Goal: Transaction & Acquisition: Purchase product/service

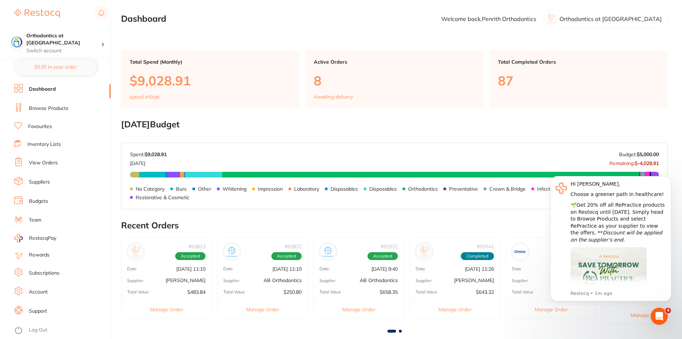
click at [49, 161] on link "View Orders" at bounding box center [43, 162] width 29 height 7
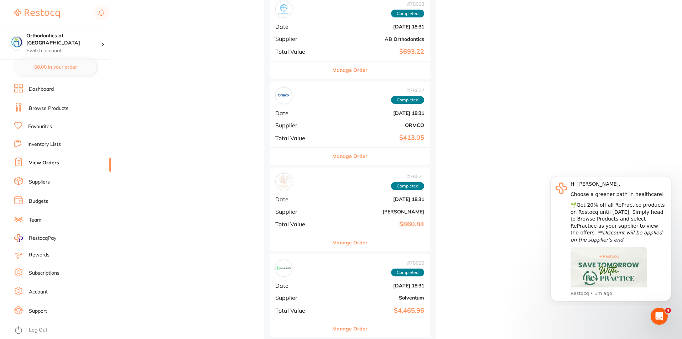
scroll to position [2314, 0]
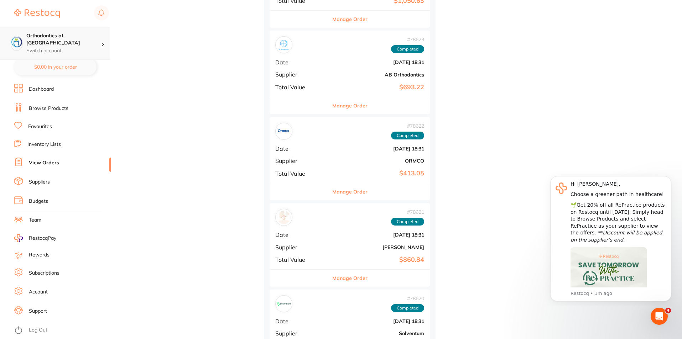
click at [95, 33] on h4 "Orthodontics at [GEOGRAPHIC_DATA]" at bounding box center [63, 39] width 75 height 14
drag, startPoint x: 243, startPoint y: 100, endPoint x: 248, endPoint y: 102, distance: 5.9
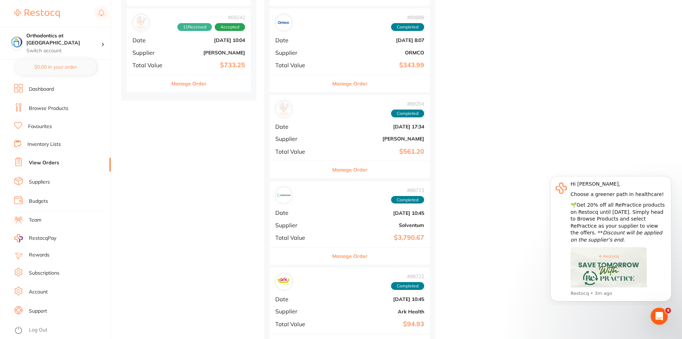
scroll to position [641, 0]
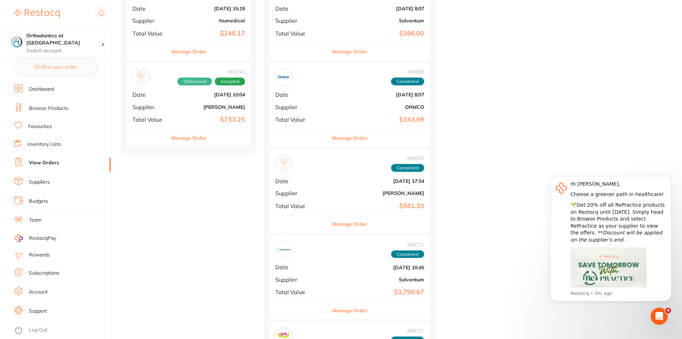
click at [46, 160] on link "View Orders" at bounding box center [44, 162] width 30 height 7
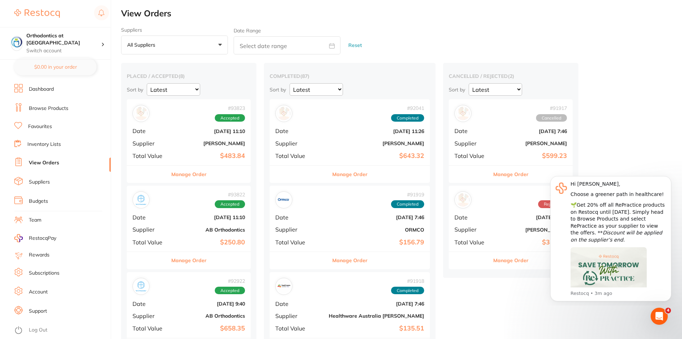
click at [196, 44] on button "All suppliers +0" at bounding box center [174, 45] width 107 height 19
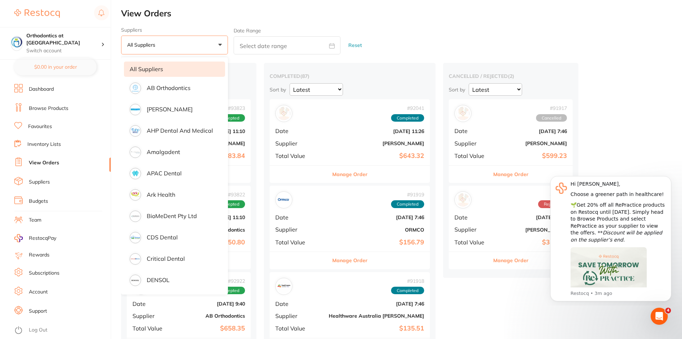
click at [25, 89] on li "Dashboard" at bounding box center [62, 89] width 96 height 11
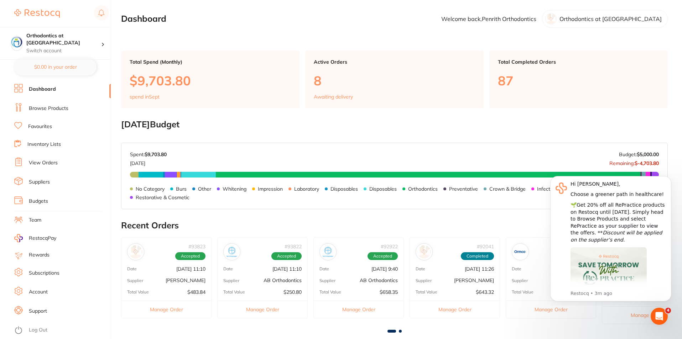
click at [49, 105] on link "Browse Products" at bounding box center [49, 108] width 40 height 7
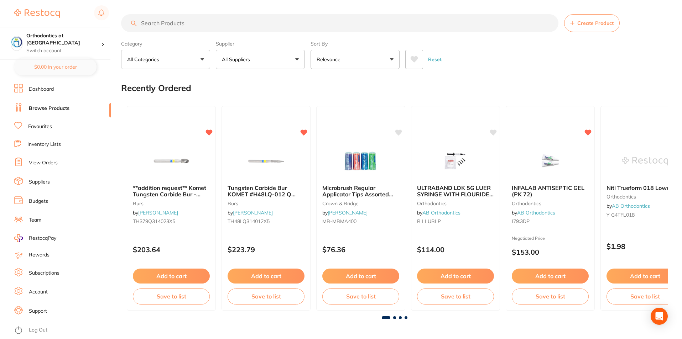
click at [45, 87] on link "Dashboard" at bounding box center [41, 89] width 25 height 7
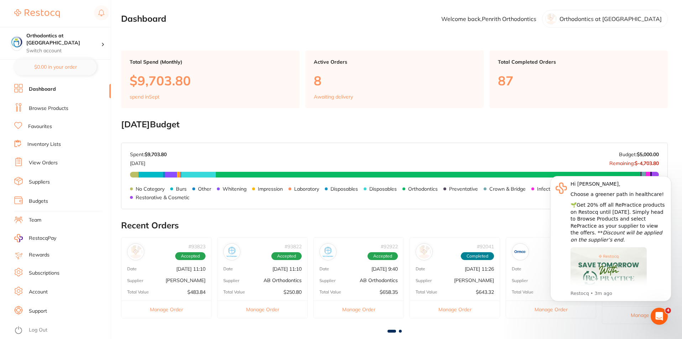
click at [48, 164] on link "View Orders" at bounding box center [43, 162] width 29 height 7
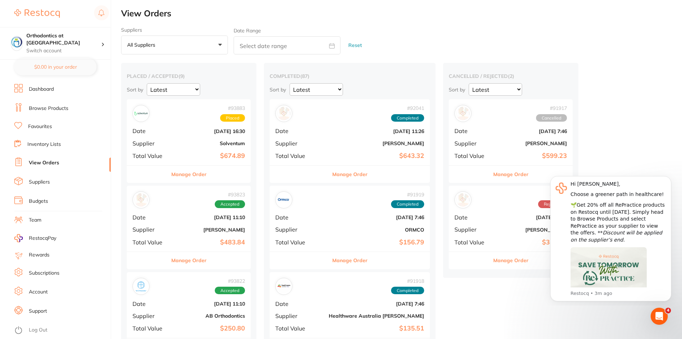
click at [36, 93] on link "Dashboard" at bounding box center [41, 89] width 25 height 7
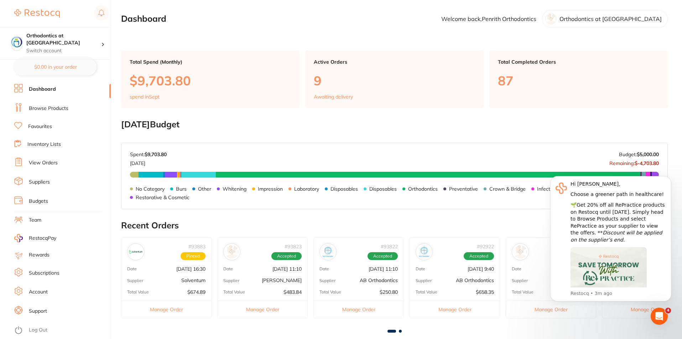
click at [38, 97] on ul "Dashboard Browse Products Favourites Inventory Lists View Orders Suppliers Budg…" at bounding box center [62, 211] width 96 height 255
click at [47, 164] on link "View Orders" at bounding box center [43, 162] width 29 height 7
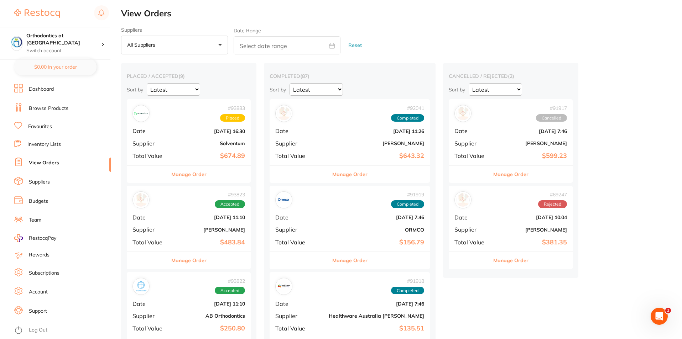
click at [28, 92] on li "Dashboard" at bounding box center [62, 89] width 96 height 11
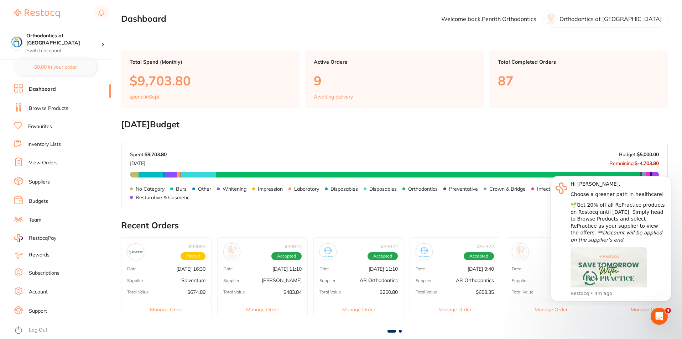
click at [41, 110] on link "Browse Products" at bounding box center [49, 108] width 40 height 7
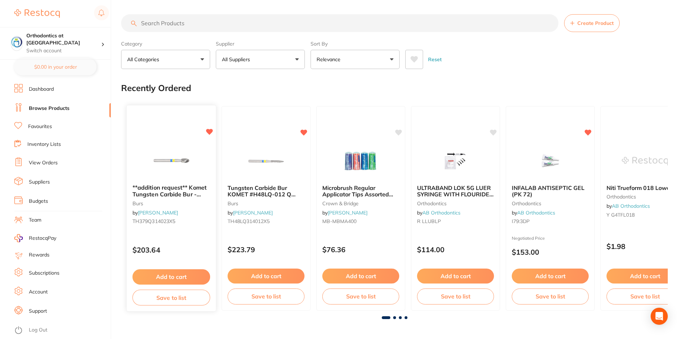
click at [179, 157] on img at bounding box center [171, 161] width 47 height 36
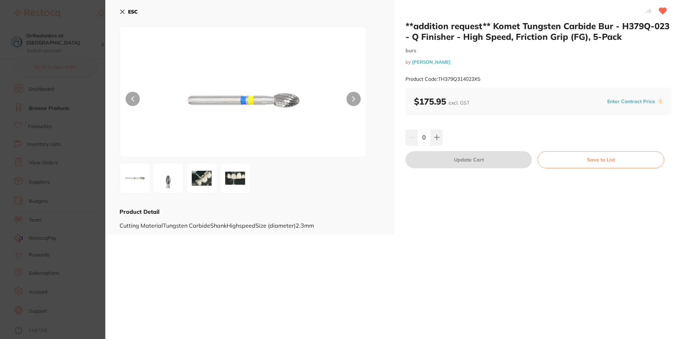
click at [349, 98] on button at bounding box center [354, 99] width 14 height 14
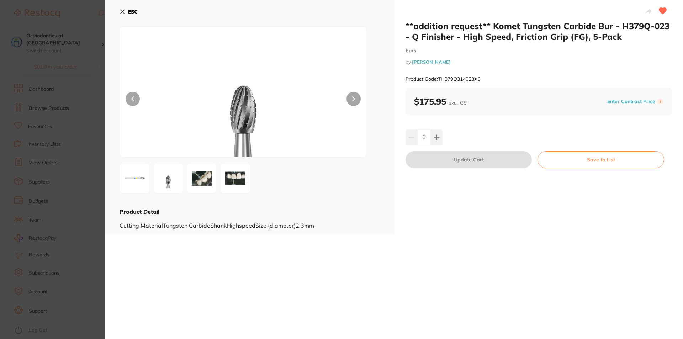
click at [349, 98] on button at bounding box center [354, 99] width 14 height 14
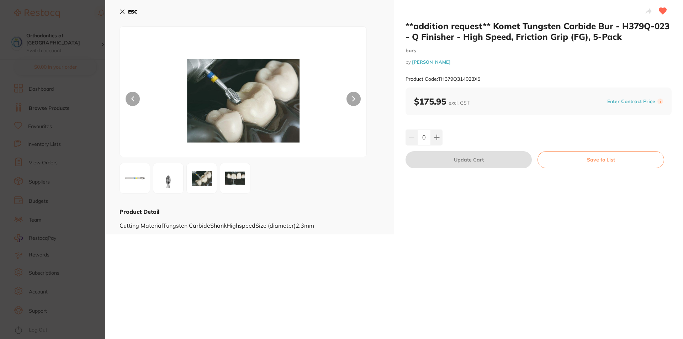
click at [347, 98] on button at bounding box center [354, 99] width 14 height 14
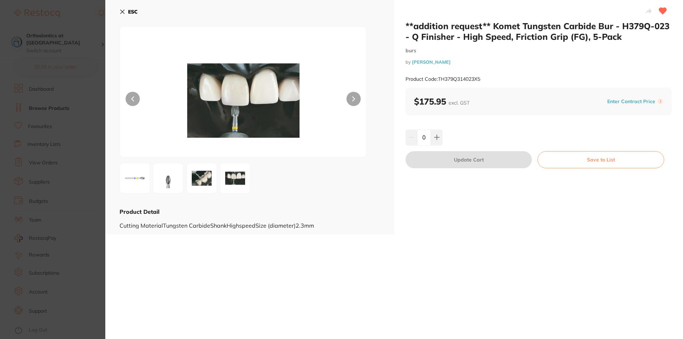
click at [356, 99] on button at bounding box center [354, 99] width 14 height 14
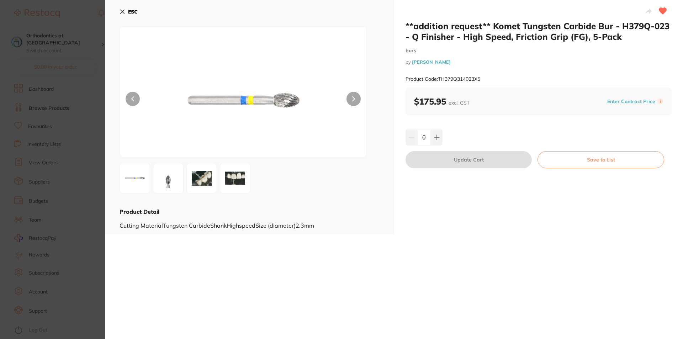
click at [355, 97] on button at bounding box center [354, 99] width 14 height 14
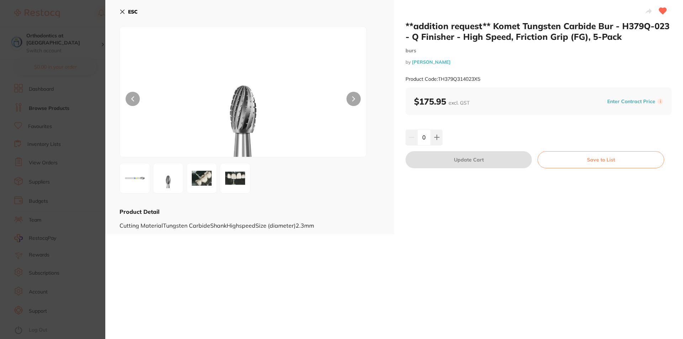
click at [124, 12] on icon at bounding box center [123, 12] width 4 height 4
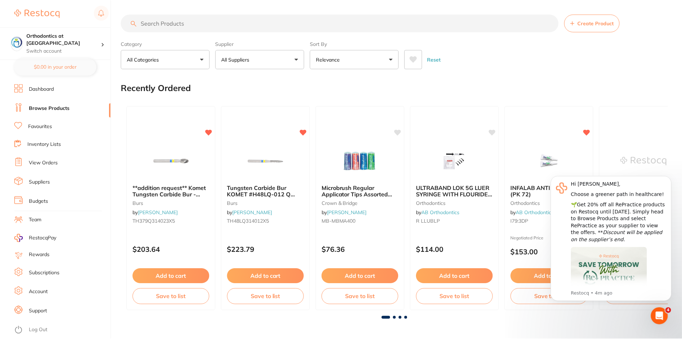
scroll to position [1, 0]
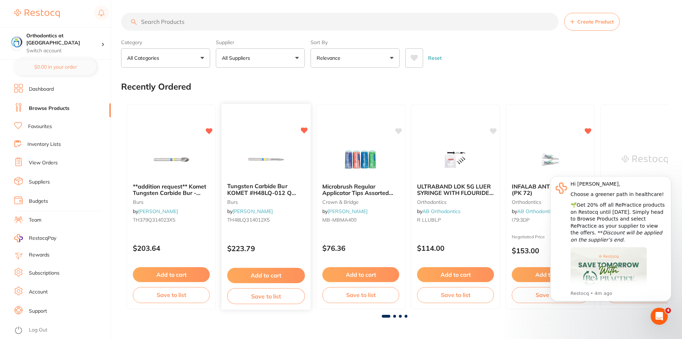
click at [278, 159] on img at bounding box center [265, 159] width 47 height 36
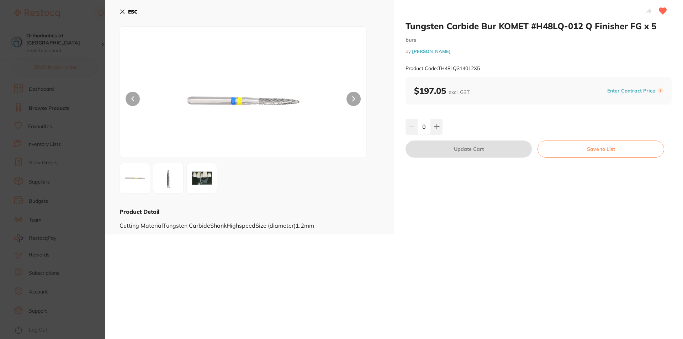
click at [122, 9] on icon at bounding box center [123, 12] width 6 height 6
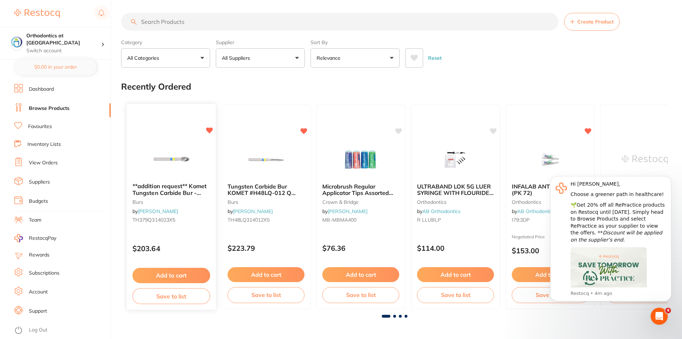
click at [166, 171] on img at bounding box center [171, 159] width 47 height 36
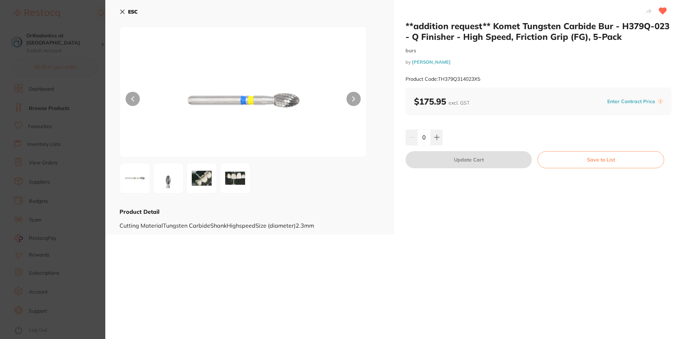
click at [125, 10] on icon at bounding box center [123, 12] width 6 height 6
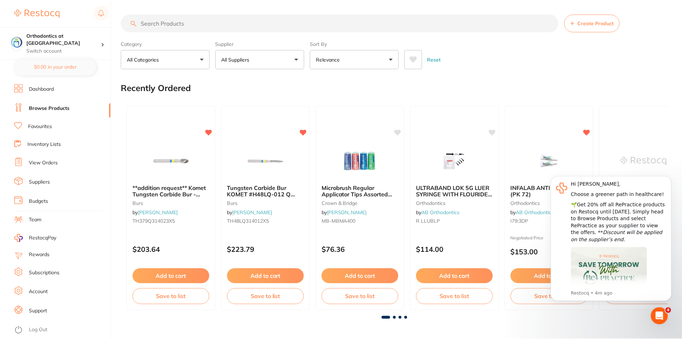
scroll to position [1, 0]
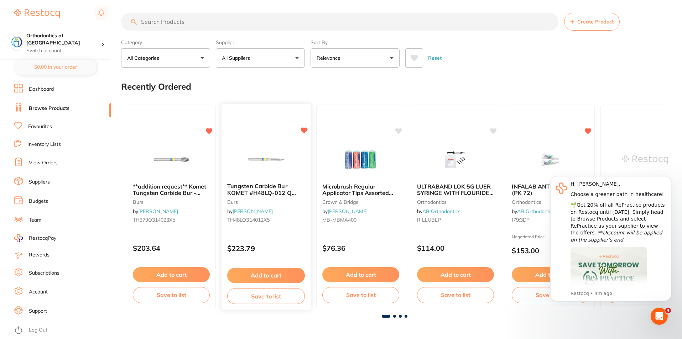
click at [261, 151] on img at bounding box center [265, 159] width 47 height 36
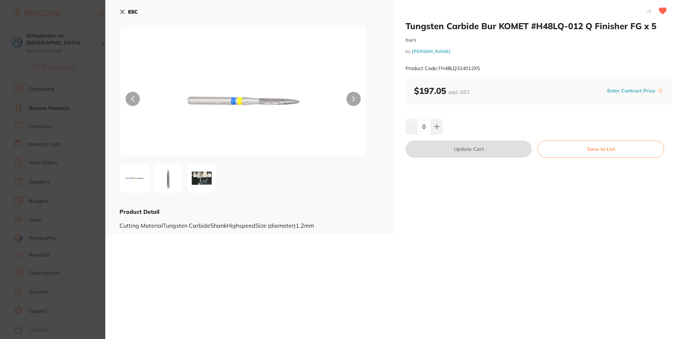
click at [125, 13] on icon at bounding box center [123, 12] width 6 height 6
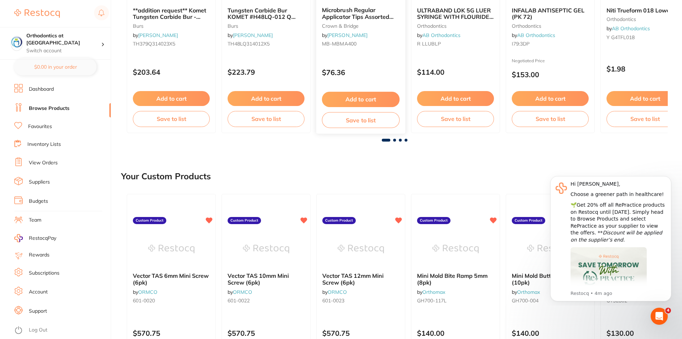
scroll to position [73, 0]
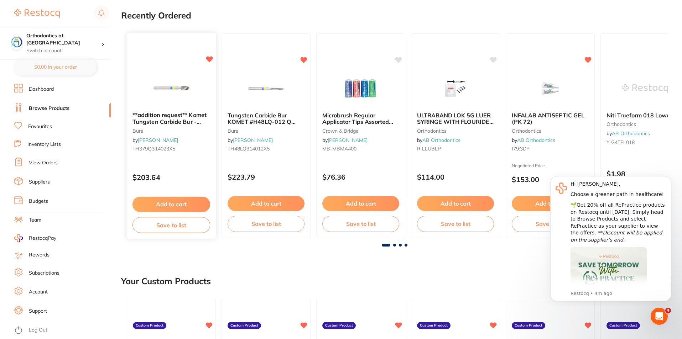
click at [188, 99] on img at bounding box center [171, 88] width 47 height 36
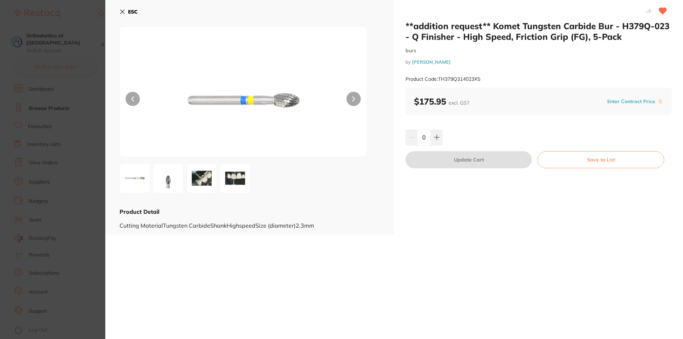
click at [127, 10] on button "ESC" at bounding box center [129, 12] width 18 height 12
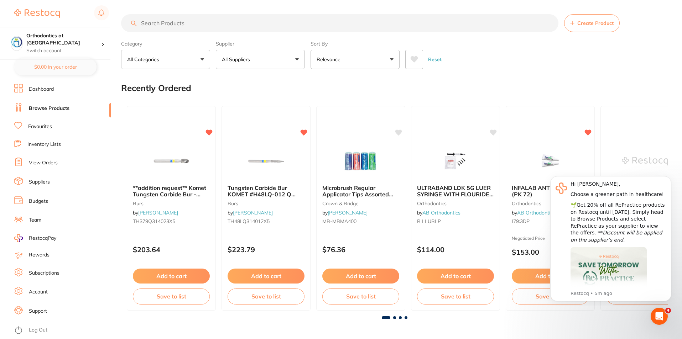
click at [163, 30] on input "search" at bounding box center [339, 23] width 437 height 18
click at [162, 65] on button "All Categories" at bounding box center [165, 59] width 89 height 19
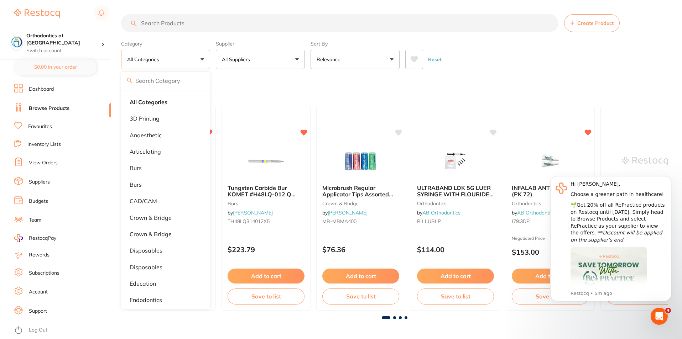
drag, startPoint x: 193, startPoint y: 49, endPoint x: 185, endPoint y: 60, distance: 13.3
click at [193, 49] on div "Category All Categories All Categories 3D Printing anaesthetic articulating bur…" at bounding box center [165, 53] width 89 height 31
click at [185, 61] on button "All Categories" at bounding box center [165, 59] width 89 height 19
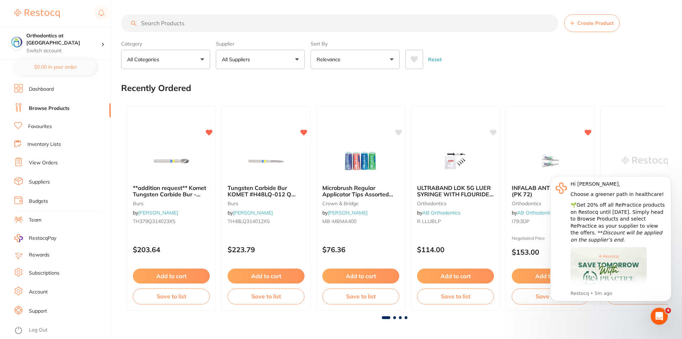
click at [192, 63] on button "All Categories" at bounding box center [165, 59] width 89 height 19
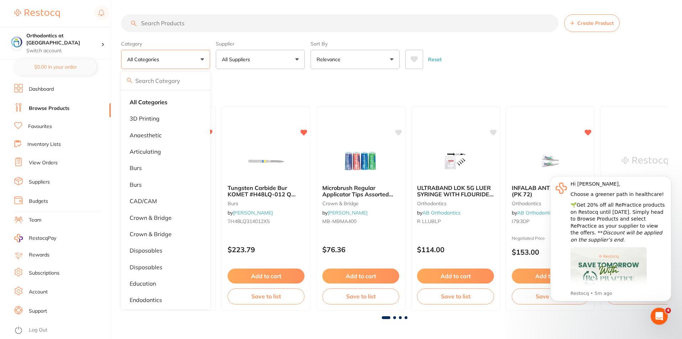
click at [247, 53] on button "All Suppliers" at bounding box center [260, 59] width 89 height 19
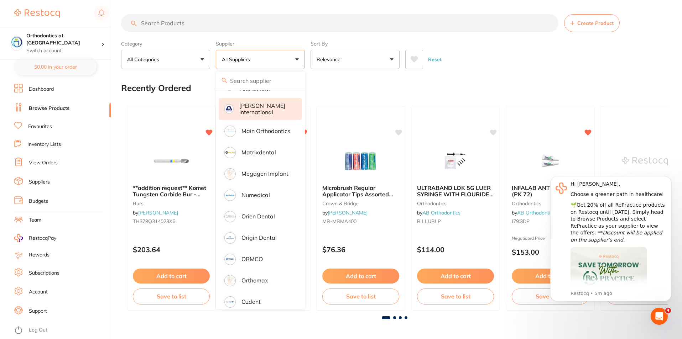
scroll to position [534, 0]
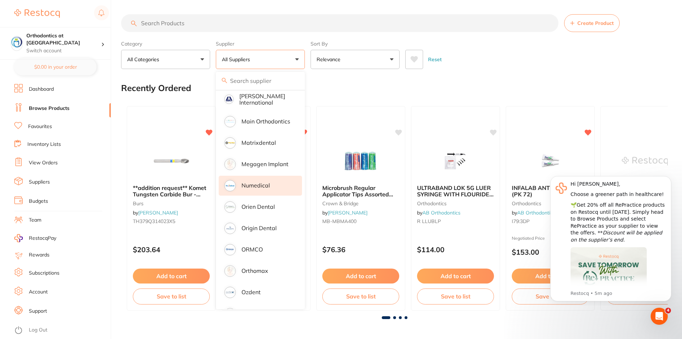
click at [260, 184] on li "Numedical" at bounding box center [260, 186] width 83 height 20
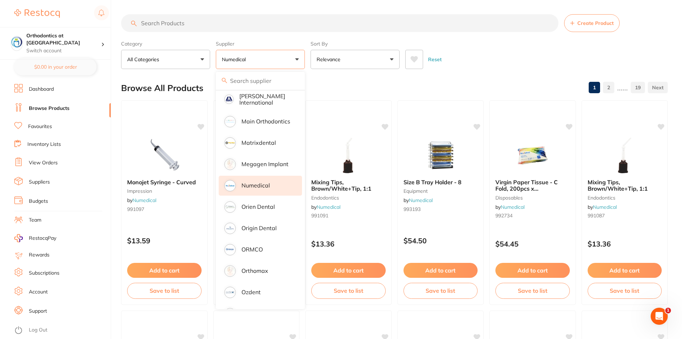
scroll to position [0, 0]
click at [498, 83] on div "Browse All Products 1 2 ...... 19" at bounding box center [394, 88] width 546 height 24
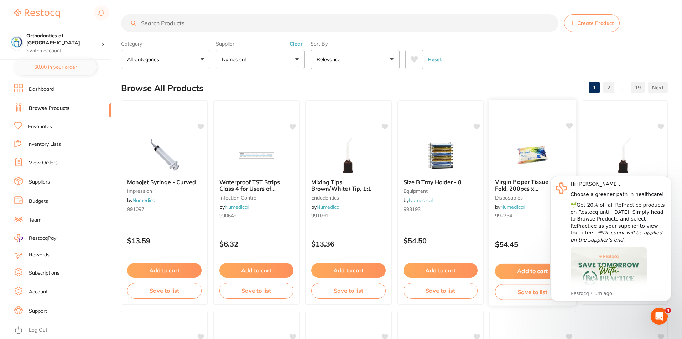
click at [535, 145] on img at bounding box center [532, 155] width 47 height 36
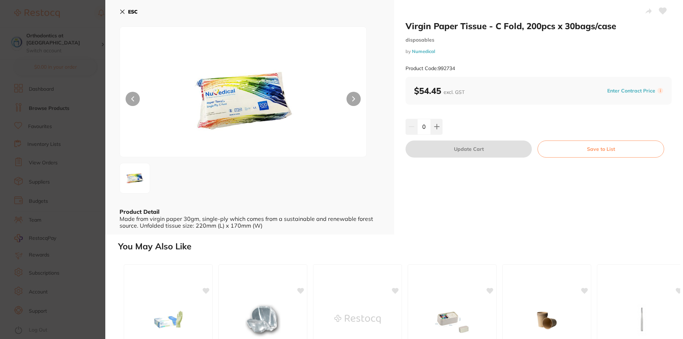
click at [121, 14] on icon at bounding box center [123, 12] width 4 height 4
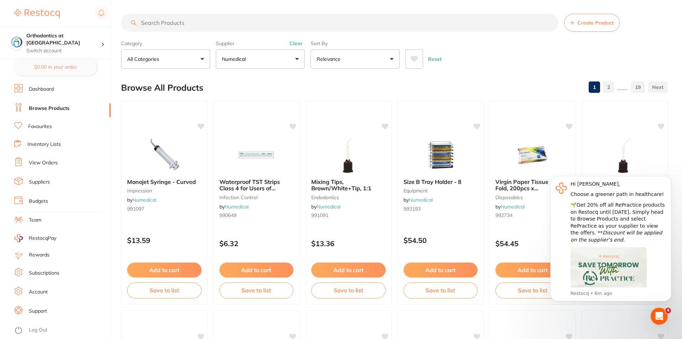
click at [163, 60] on span at bounding box center [163, 59] width 3 height 3
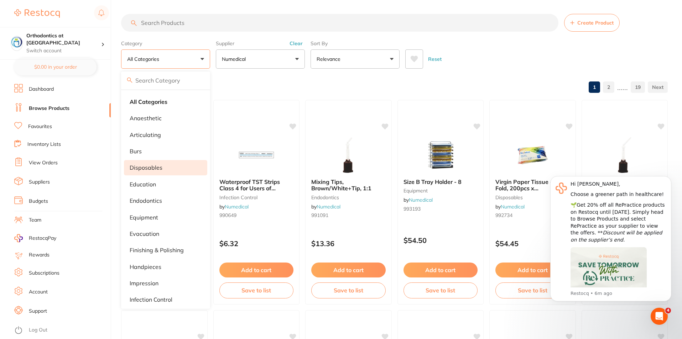
click at [173, 170] on li "disposables" at bounding box center [165, 167] width 83 height 15
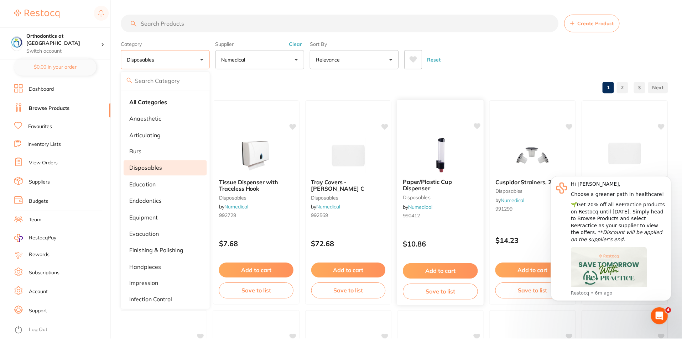
scroll to position [268, 0]
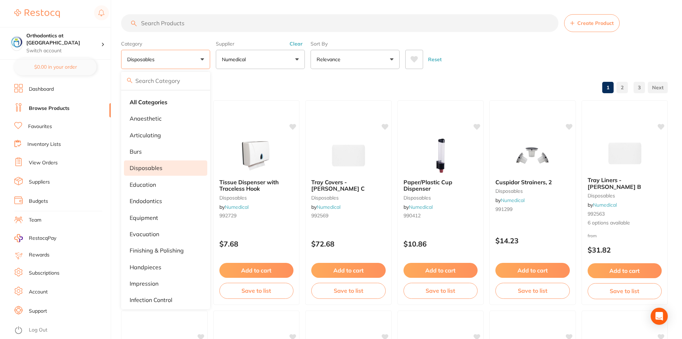
click at [496, 66] on div "Reset" at bounding box center [533, 56] width 257 height 25
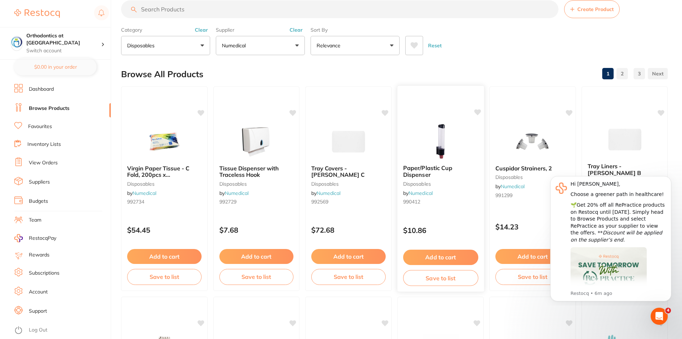
scroll to position [0, 0]
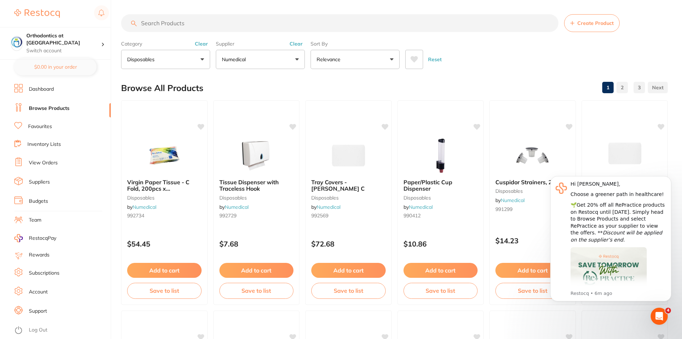
click at [617, 87] on link "2" at bounding box center [621, 87] width 11 height 14
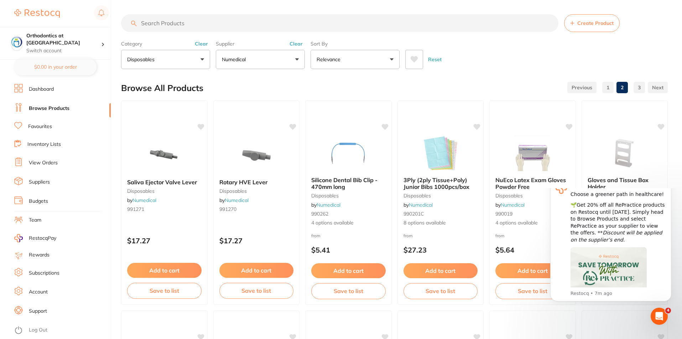
click at [642, 86] on link "3" at bounding box center [638, 87] width 11 height 14
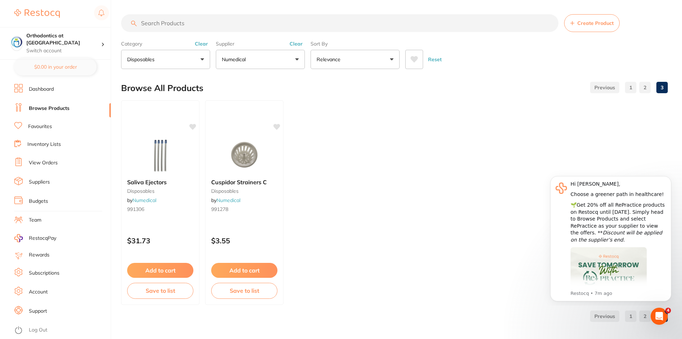
click at [163, 66] on button "disposables" at bounding box center [165, 59] width 89 height 19
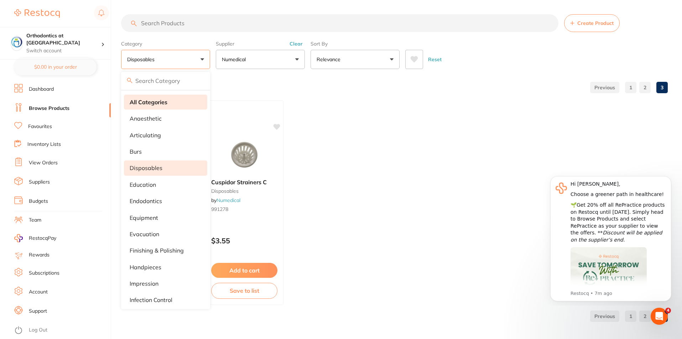
click at [159, 102] on strong "All Categories" at bounding box center [149, 102] width 38 height 6
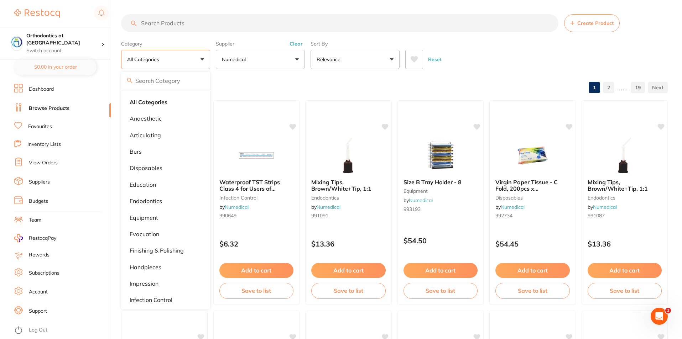
click at [437, 87] on div "Browse All Products 1 2 ...... 19" at bounding box center [394, 88] width 546 height 24
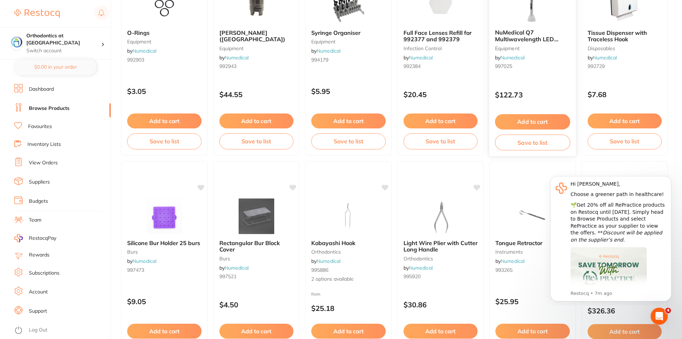
scroll to position [641, 0]
